Goal: Complete application form: Complete application form

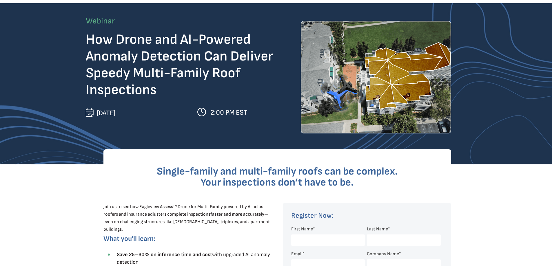
scroll to position [29, 0]
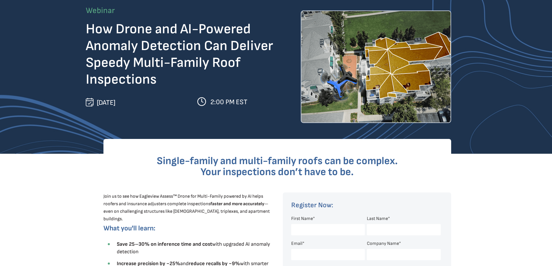
click at [303, 227] on input "First Name *" at bounding box center [328, 229] width 74 height 11
type input "[PERSON_NAME]"
type input "MOSS"
type input "ben.moss@serviceplusagency.com"
select select "[GEOGRAPHIC_DATA]"
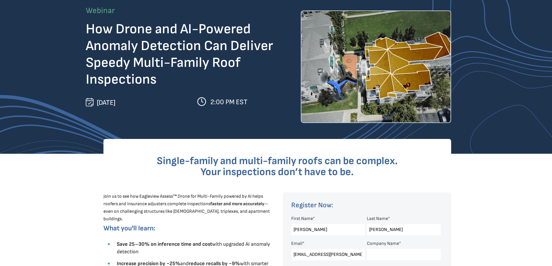
select select "[US_STATE]"
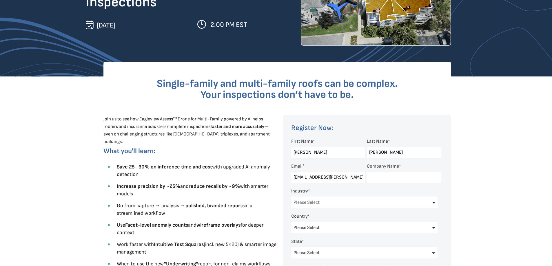
scroll to position [116, 0]
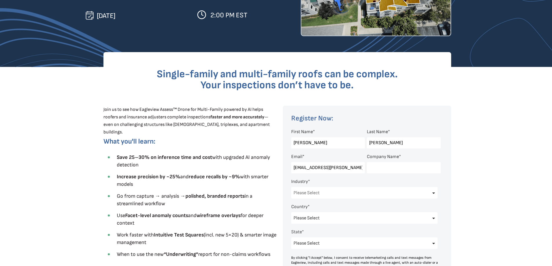
click at [374, 191] on select "Please Select Architects & Engineering Construction Electric/Gas Utilities Gove…" at bounding box center [364, 193] width 147 height 12
select select "Insurance"
click at [291, 187] on select "Please Select Architects & Engineering Construction Electric/Gas Utilities Gove…" at bounding box center [364, 193] width 147 height 12
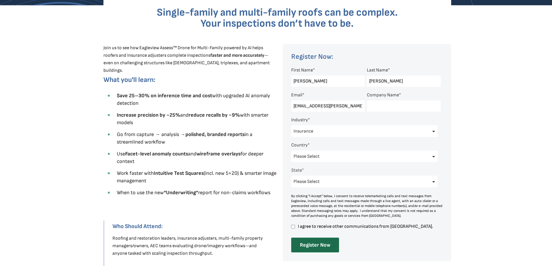
scroll to position [203, 0]
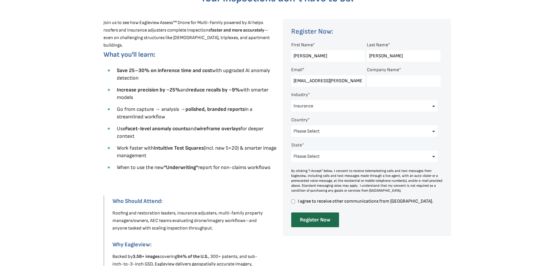
click at [292, 202] on input "I agree to receive other communications from Eagleview." at bounding box center [293, 201] width 4 height 5
checkbox input "true"
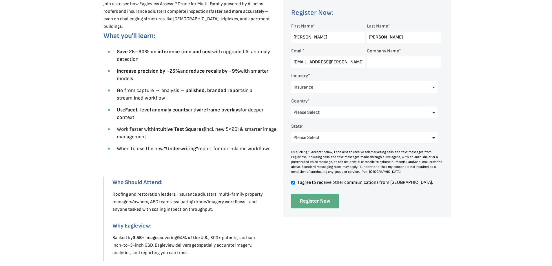
scroll to position [232, 0]
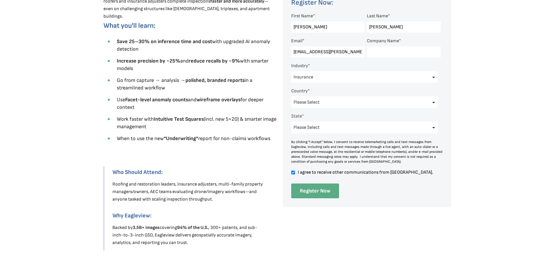
click at [313, 191] on input "Register Now" at bounding box center [315, 191] width 48 height 15
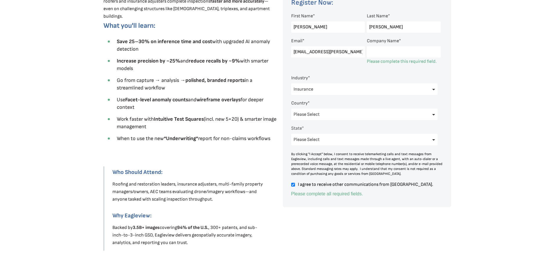
click at [391, 51] on input "Company Name *" at bounding box center [404, 51] width 74 height 11
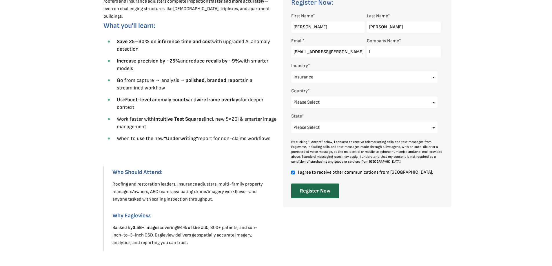
type input "Level One Inspections INC"
click at [321, 186] on input "Register Now" at bounding box center [315, 191] width 48 height 15
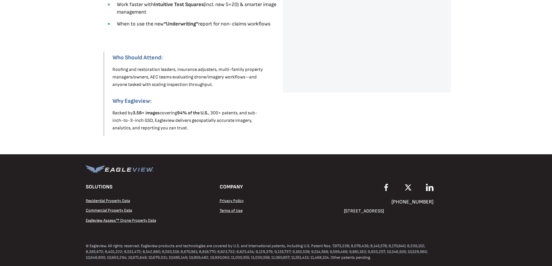
scroll to position [347, 0]
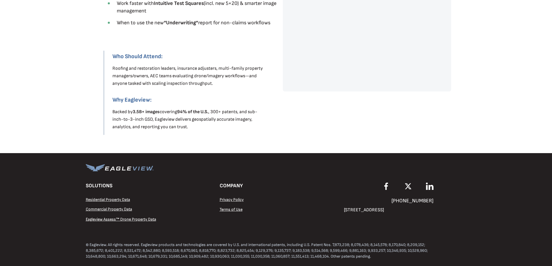
click at [120, 218] on span "Eagleview Assess™ Drone Property Data" at bounding box center [121, 219] width 70 height 5
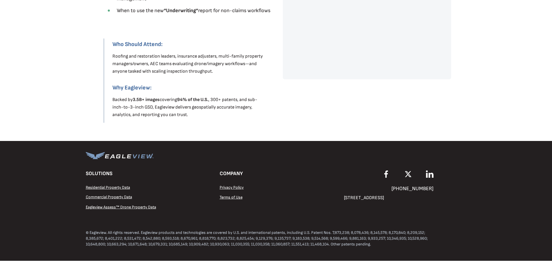
scroll to position [361, 0]
click at [112, 196] on span "Commercial Property Data" at bounding box center [109, 197] width 46 height 5
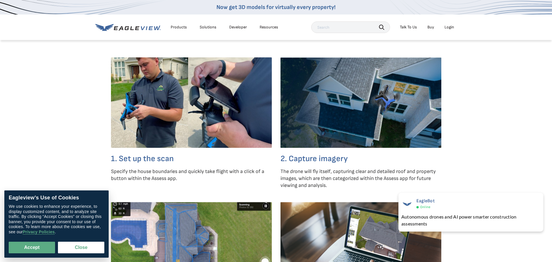
scroll to position [1361, 0]
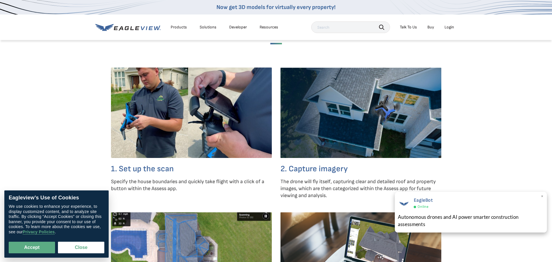
click at [543, 195] on span "×" at bounding box center [541, 196] width 3 height 6
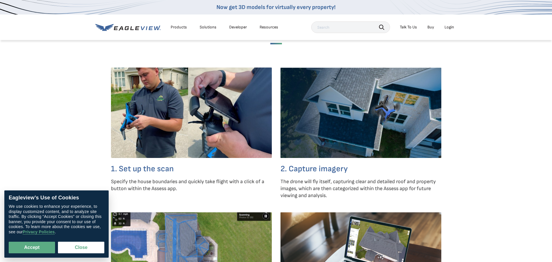
click at [429, 25] on link "Buy" at bounding box center [430, 27] width 7 height 5
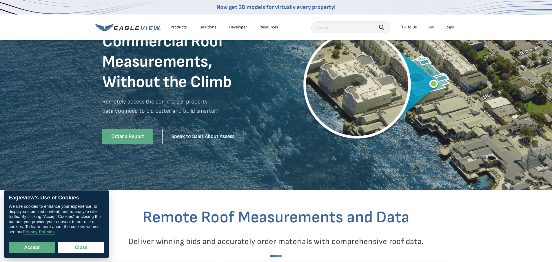
scroll to position [87, 0]
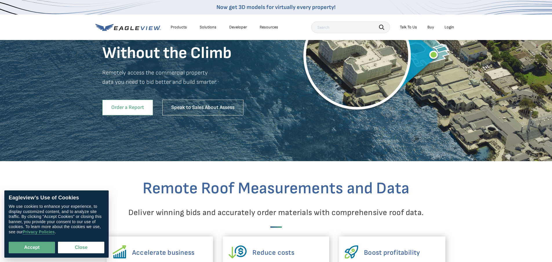
click at [102, 115] on link "Order a Report" at bounding box center [127, 108] width 51 height 16
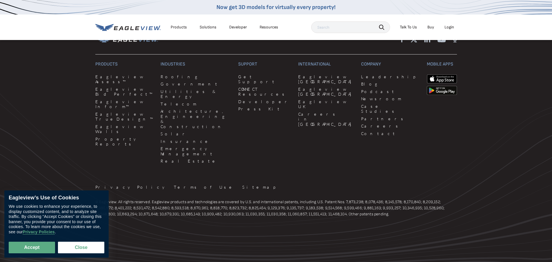
scroll to position [1824, 0]
click at [361, 121] on link "Partners" at bounding box center [390, 118] width 58 height 5
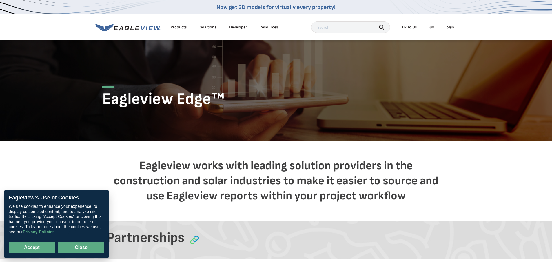
click at [83, 241] on button "Close" at bounding box center [81, 247] width 46 height 12
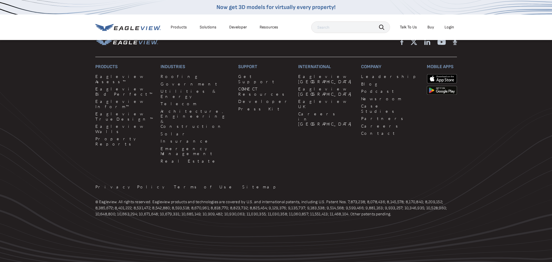
scroll to position [1100, 0]
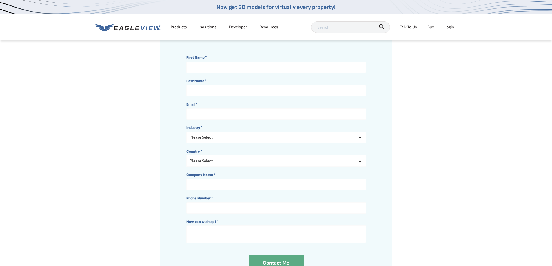
scroll to position [87, 0]
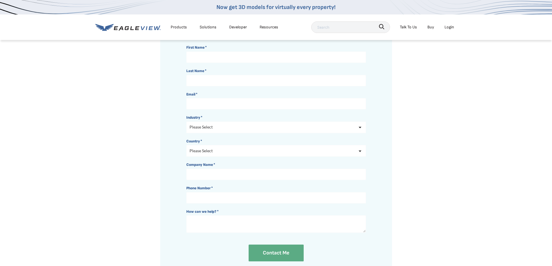
click at [288, 133] on select "Please Select Architects & Engineering Construction Electric/Gas Utilities Gove…" at bounding box center [276, 128] width 180 height 12
select select "Insurance"
click at [186, 133] on select "Please Select Architects & Engineering Construction Electric/Gas Utilities Gove…" at bounding box center [276, 128] width 180 height 12
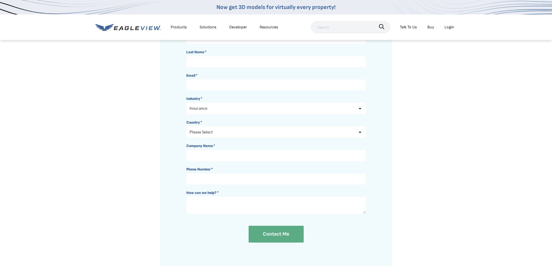
scroll to position [116, 0]
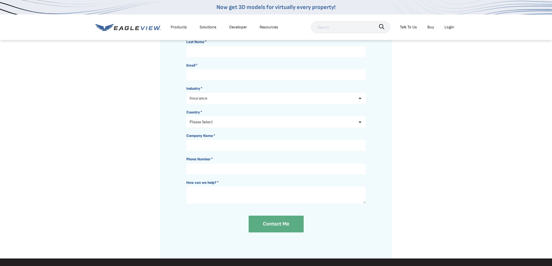
click at [303, 128] on select "Please Select [GEOGRAPHIC_DATA] [GEOGRAPHIC_DATA] [GEOGRAPHIC_DATA] [GEOGRAPHIC…" at bounding box center [276, 122] width 180 height 12
select select "[GEOGRAPHIC_DATA]"
click at [186, 128] on select "Please Select [GEOGRAPHIC_DATA] [GEOGRAPHIC_DATA] [GEOGRAPHIC_DATA] [GEOGRAPHIC…" at bounding box center [276, 122] width 180 height 12
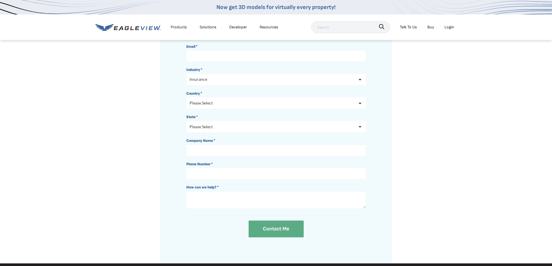
scroll to position [145, 0]
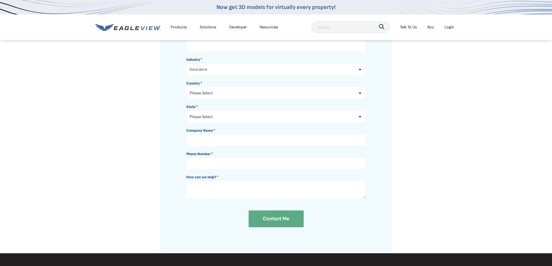
click at [299, 122] on select "Please Select [US_STATE] [US_STATE] [GEOGRAPHIC_DATA] [US_STATE] [US_STATE] [US…" at bounding box center [276, 117] width 180 height 12
select select "[US_STATE]"
click at [186, 122] on select "Please Select [US_STATE] [US_STATE] [GEOGRAPHIC_DATA] [US_STATE] [US_STATE] [US…" at bounding box center [276, 117] width 180 height 12
click at [253, 146] on input "Company Name *" at bounding box center [276, 140] width 180 height 11
type input "l"
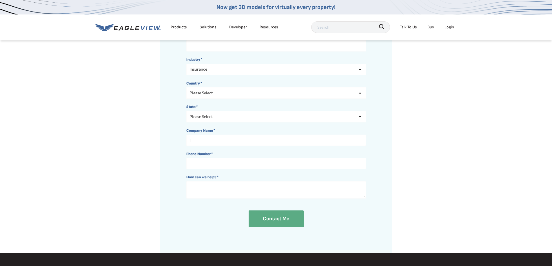
type input "Level One Inspections INC"
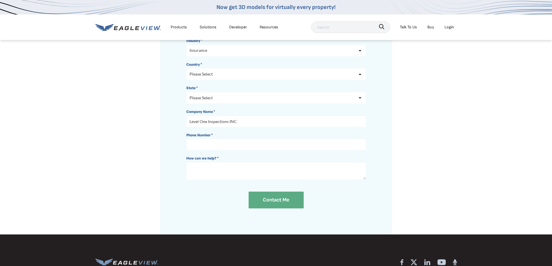
scroll to position [174, 0]
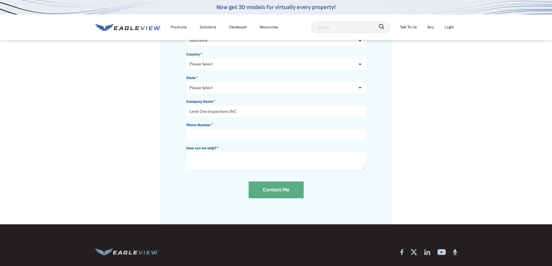
click at [220, 140] on input "Phone Number *" at bounding box center [276, 134] width 180 height 11
type input "13462009991"
type input "[PERSON_NAME]"
type input "[EMAIL_ADDRESS][PERSON_NAME][DOMAIN_NAME]"
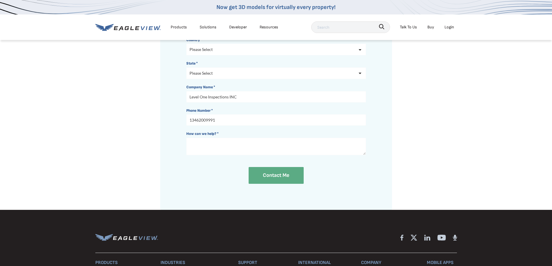
scroll to position [203, 0]
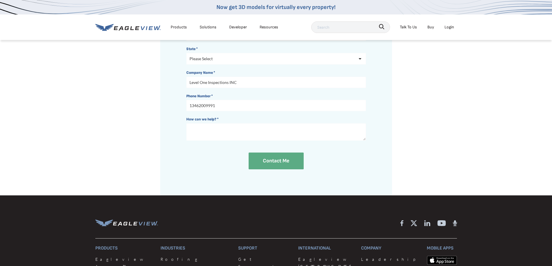
click at [197, 141] on textarea "How can we help? *" at bounding box center [276, 131] width 180 height 17
type textarea "l"
type textarea "a"
type textarea "Are you looking for drone pilots?"
drag, startPoint x: 281, startPoint y: 226, endPoint x: 466, endPoint y: 147, distance: 200.9
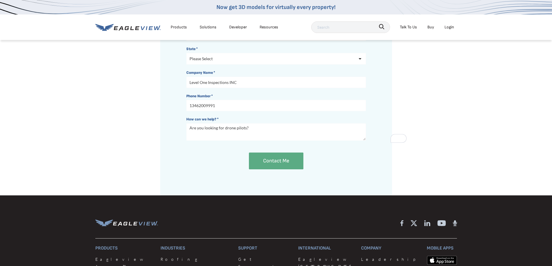
click at [431, 147] on div "Join EagleView Edge™ Please read the EagleView Edge Program Guide and fill out …" at bounding box center [276, 16] width 310 height 359
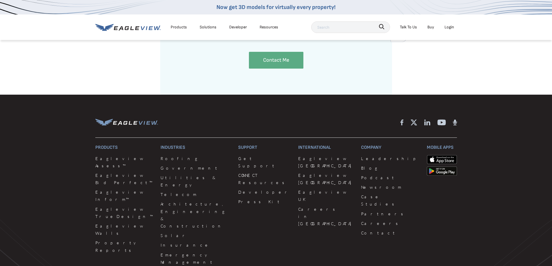
scroll to position [318, 0]
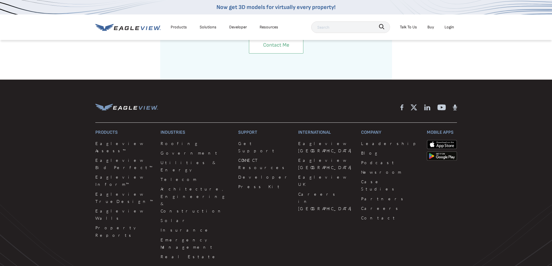
click at [273, 54] on input "Contact me" at bounding box center [276, 45] width 54 height 17
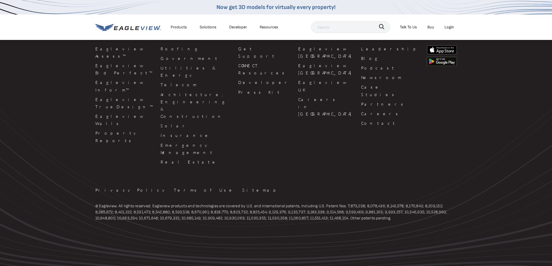
scroll to position [151, 0]
click at [361, 118] on link "Careers" at bounding box center [390, 114] width 58 height 7
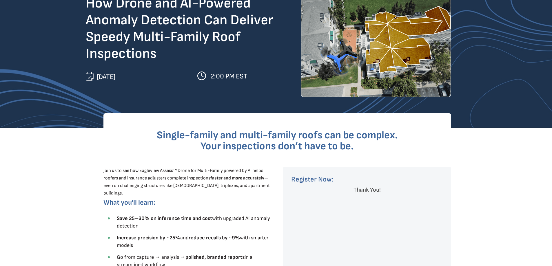
scroll to position [43, 0]
